Goal: Task Accomplishment & Management: Use online tool/utility

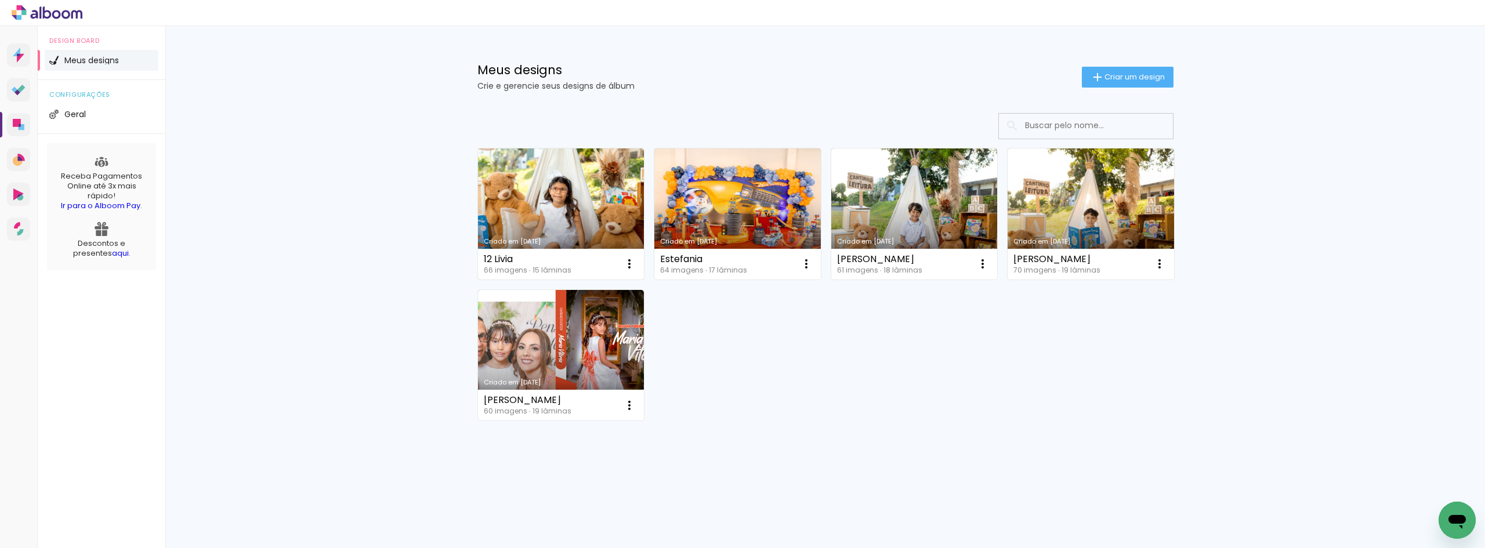
click at [550, 195] on link "Criado em [DATE]" at bounding box center [561, 214] width 167 height 131
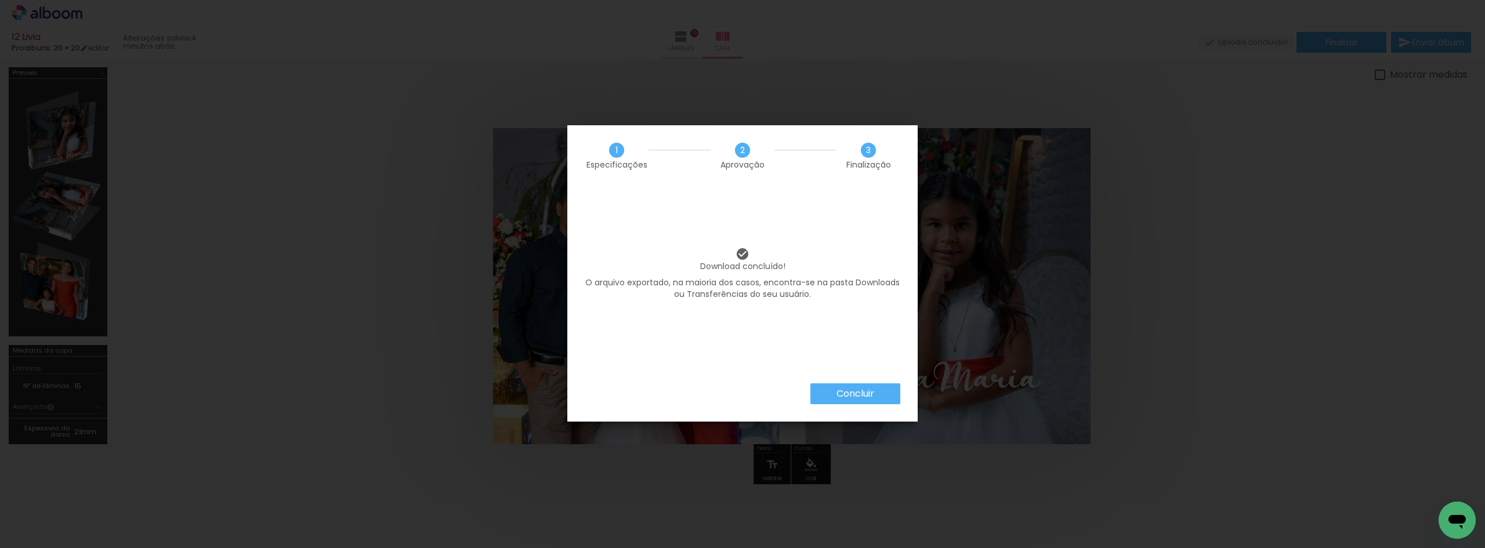
click at [0, 0] on slot "Concluir" at bounding box center [0, 0] width 0 height 0
